Goal: Information Seeking & Learning: Learn about a topic

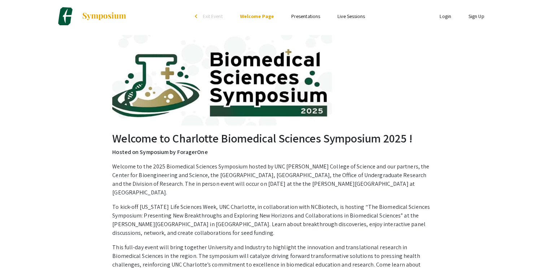
click at [308, 16] on link "Presentations" at bounding box center [305, 16] width 29 height 6
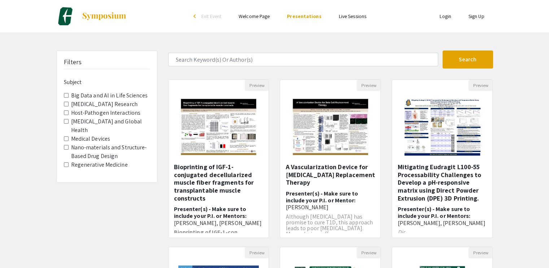
click at [66, 137] on Devices "Medical Devices" at bounding box center [66, 138] width 5 height 5
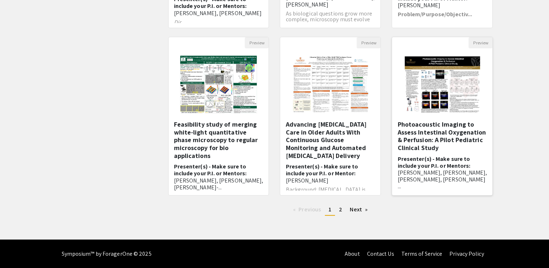
scroll to position [210, 0]
click at [342, 210] on link "page 2" at bounding box center [340, 209] width 10 height 11
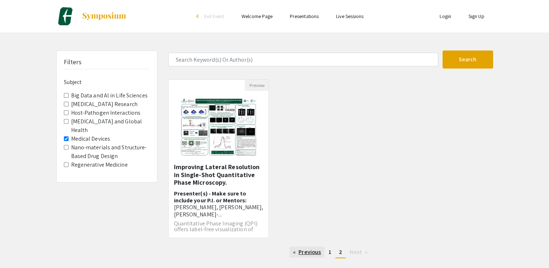
click at [314, 251] on link "Previous page" at bounding box center [307, 252] width 35 height 11
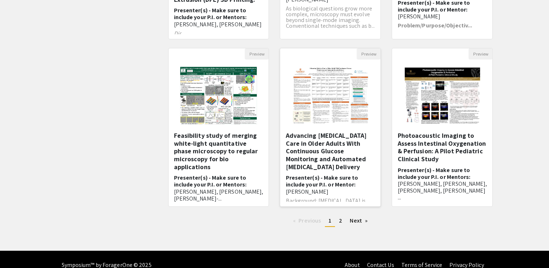
scroll to position [210, 0]
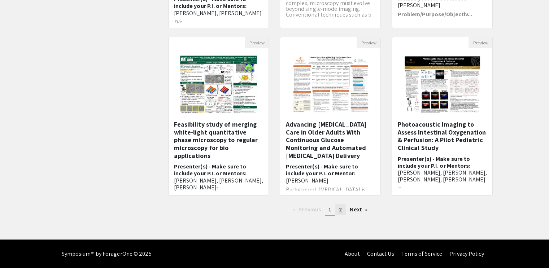
click at [344, 211] on link "page 2" at bounding box center [340, 209] width 10 height 11
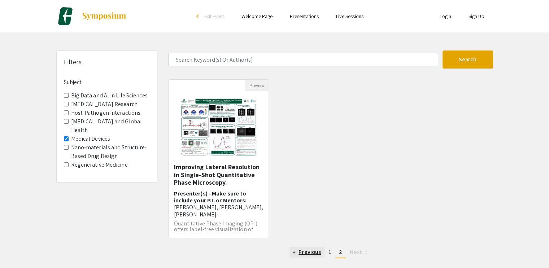
click at [309, 252] on link "Previous page" at bounding box center [307, 252] width 35 height 11
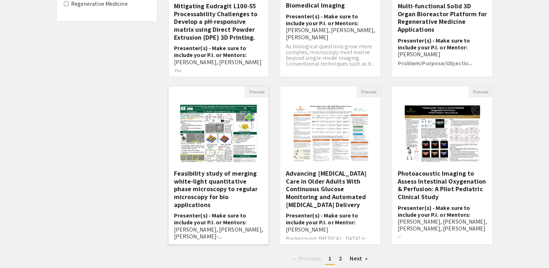
scroll to position [181, 0]
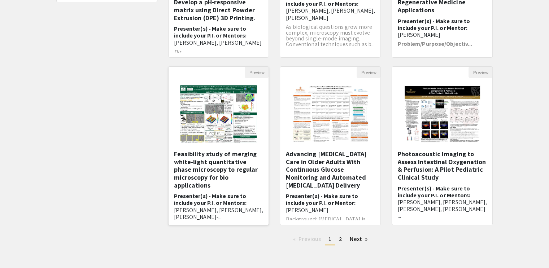
click at [218, 114] on img "Open Presentation <p><strong>Feasibility study of merging white-light quantitat…" at bounding box center [218, 114] width 91 height 72
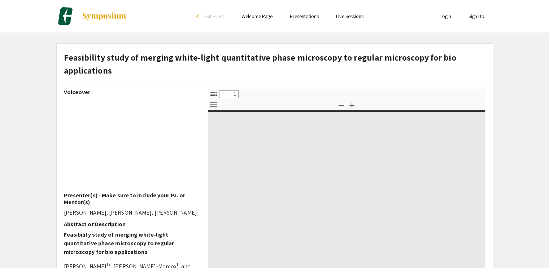
select select "custom"
type input "0"
select select "custom"
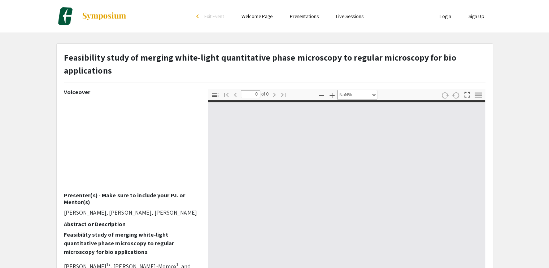
type input "1"
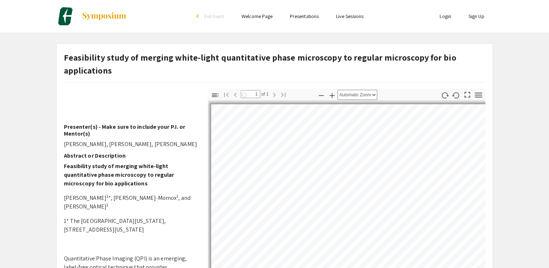
scroll to position [72, 0]
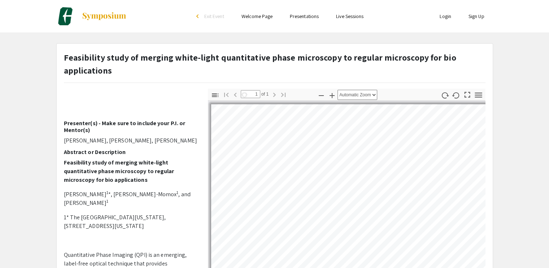
select select "auto"
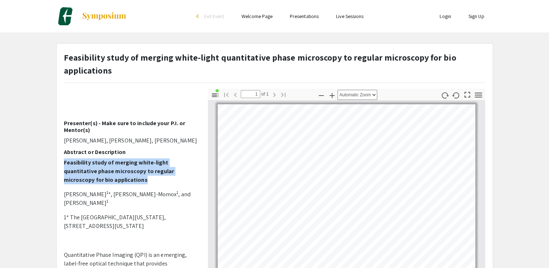
drag, startPoint x: 64, startPoint y: 170, endPoint x: 144, endPoint y: 190, distance: 82.5
click at [144, 184] on p "Feasibility study of merging white-light quantitative phase microscopy to regul…" at bounding box center [130, 171] width 133 height 26
copy strong "Feasibility study of merging white-light quantitative phase microscopy to regul…"
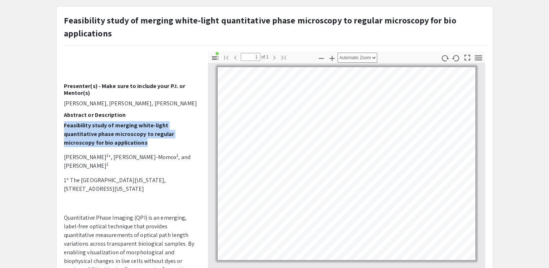
scroll to position [0, 0]
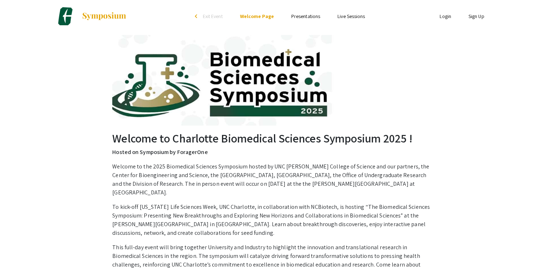
click at [310, 18] on link "Presentations" at bounding box center [305, 16] width 29 height 6
